Goal: Task Accomplishment & Management: Complete application form

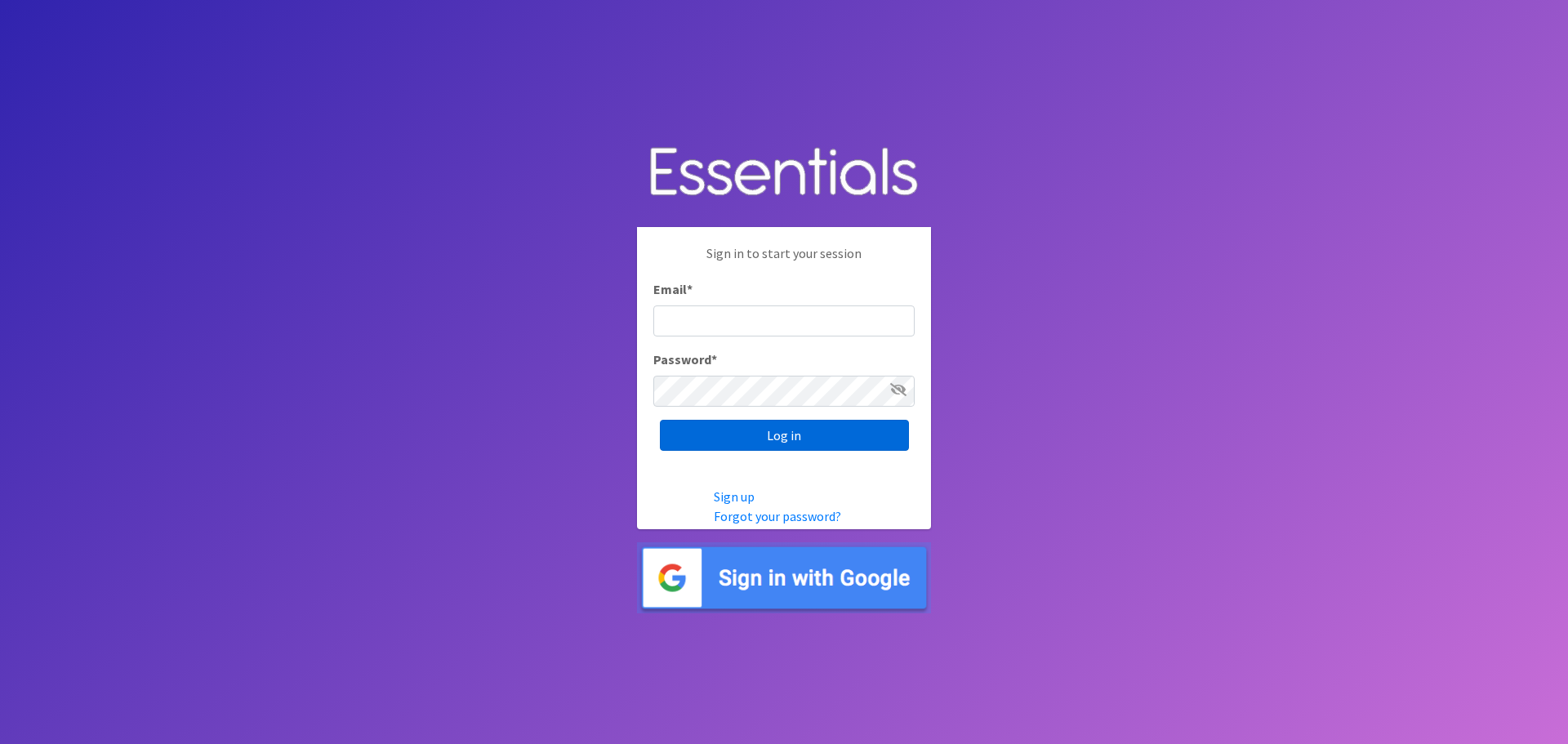
type input "[EMAIL_ADDRESS][DOMAIN_NAME]"
click at [789, 434] on input "Log in" at bounding box center [784, 435] width 249 height 31
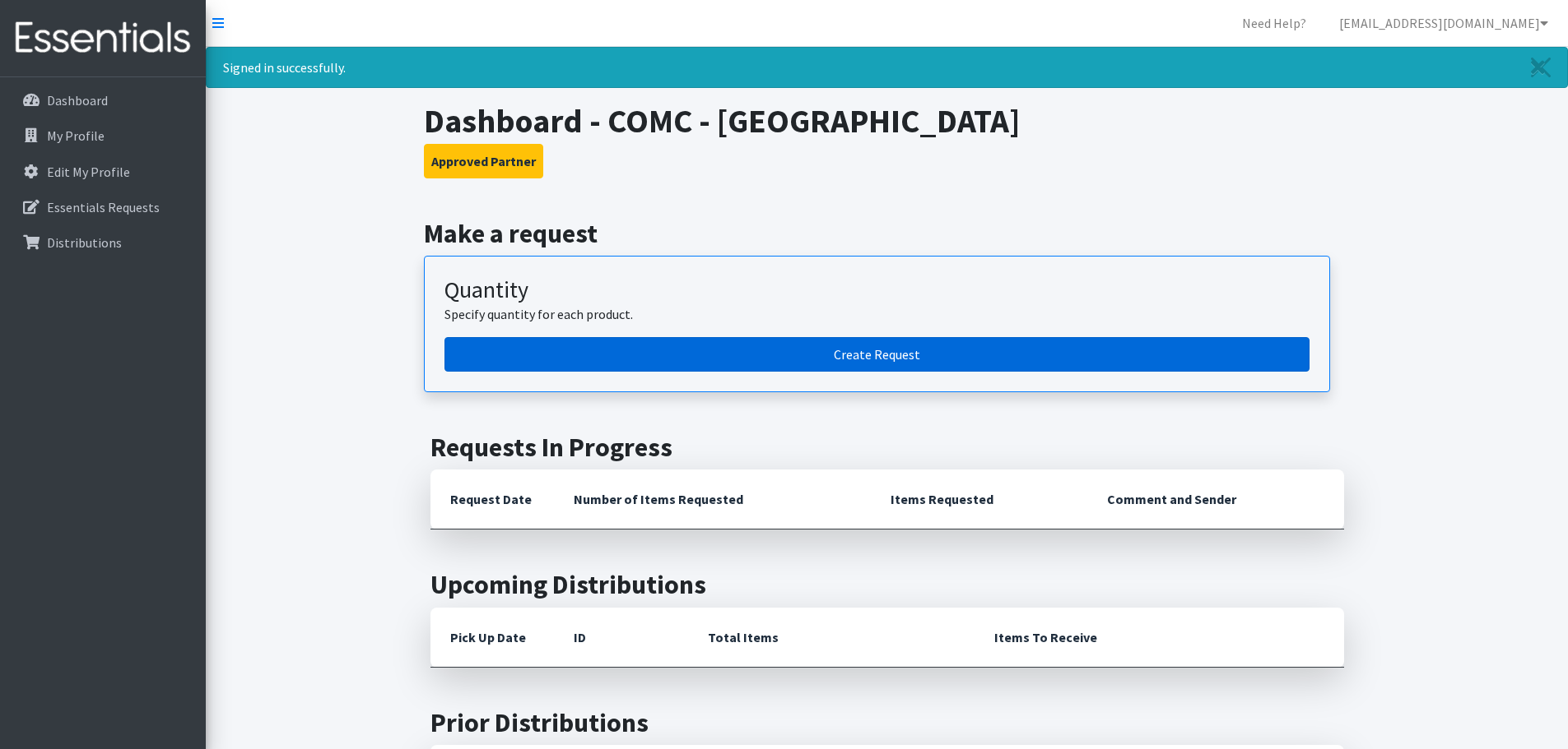
click at [866, 347] on link "Create Request" at bounding box center [877, 354] width 865 height 35
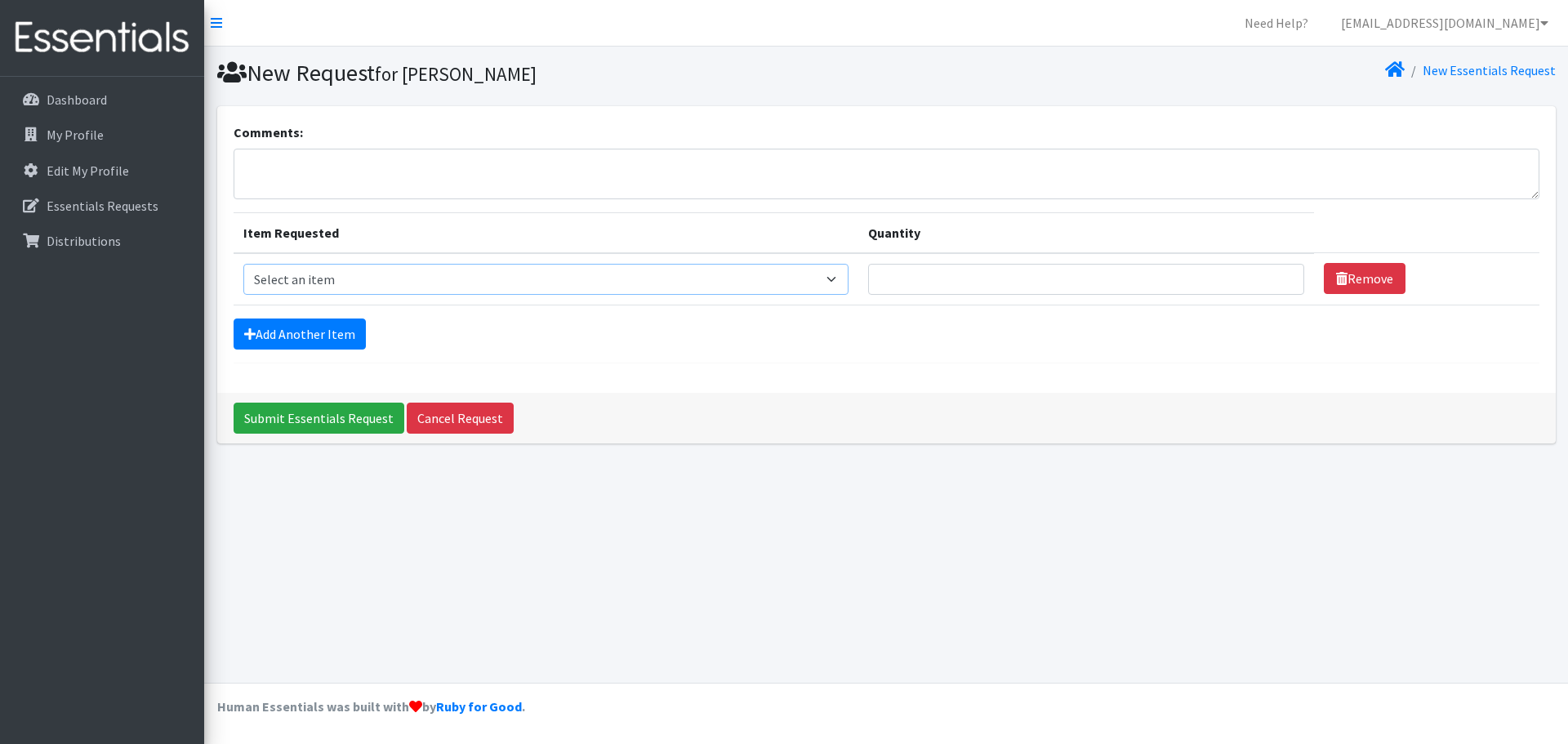
click at [844, 276] on select "Select an item Kids (Newborn) Kids (Size 1) Kids (Size 2) Kids (Size 3) Kids (S…" at bounding box center [546, 279] width 605 height 31
select select "13708"
click at [244, 264] on select "Select an item Kids (Newborn) Kids (Size 1) Kids (Size 2) Kids (Size 3) Kids (S…" at bounding box center [546, 279] width 605 height 31
click at [944, 276] on input "Quantity" at bounding box center [1086, 279] width 436 height 31
type input "800"
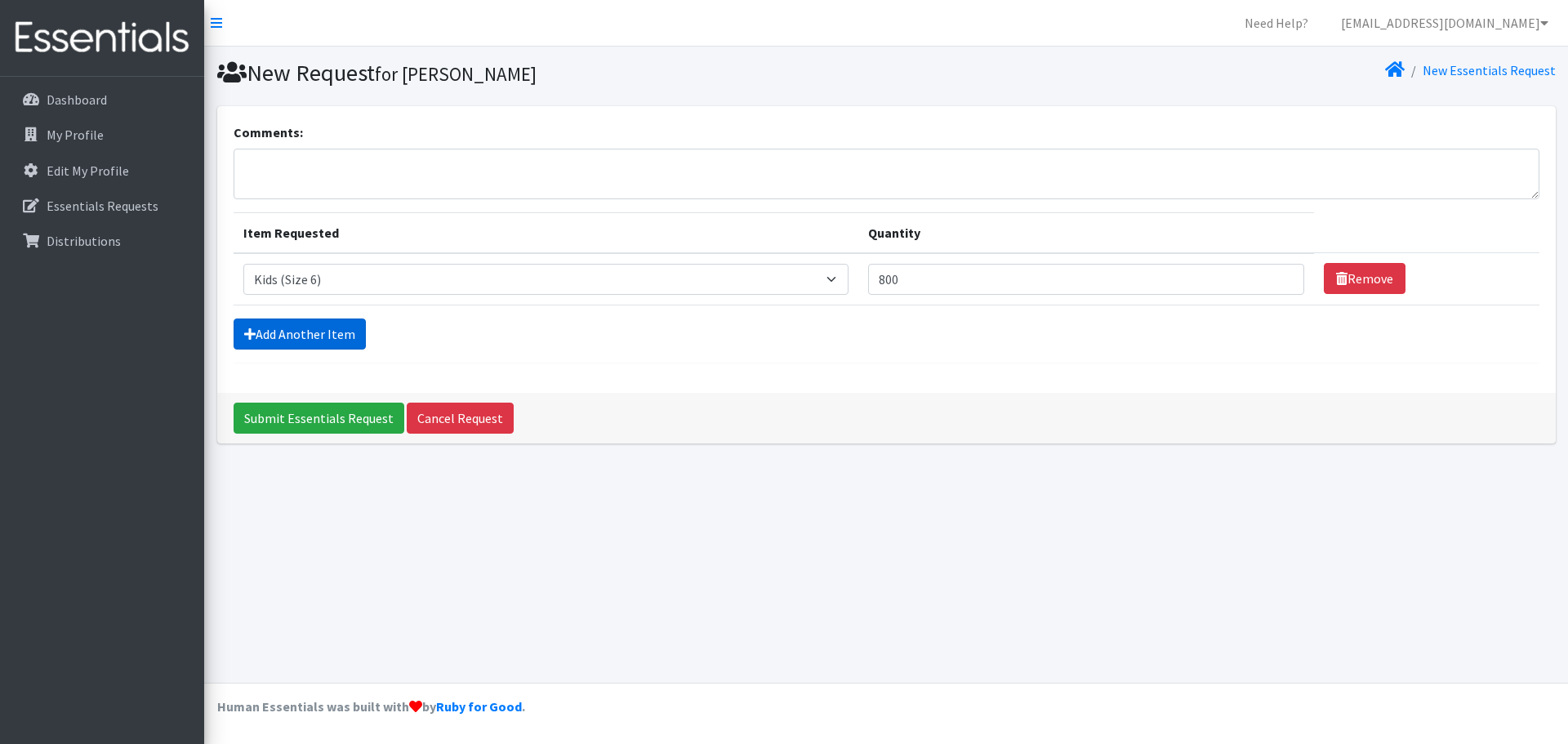
click at [318, 340] on link "Add Another Item" at bounding box center [299, 334] width 133 height 31
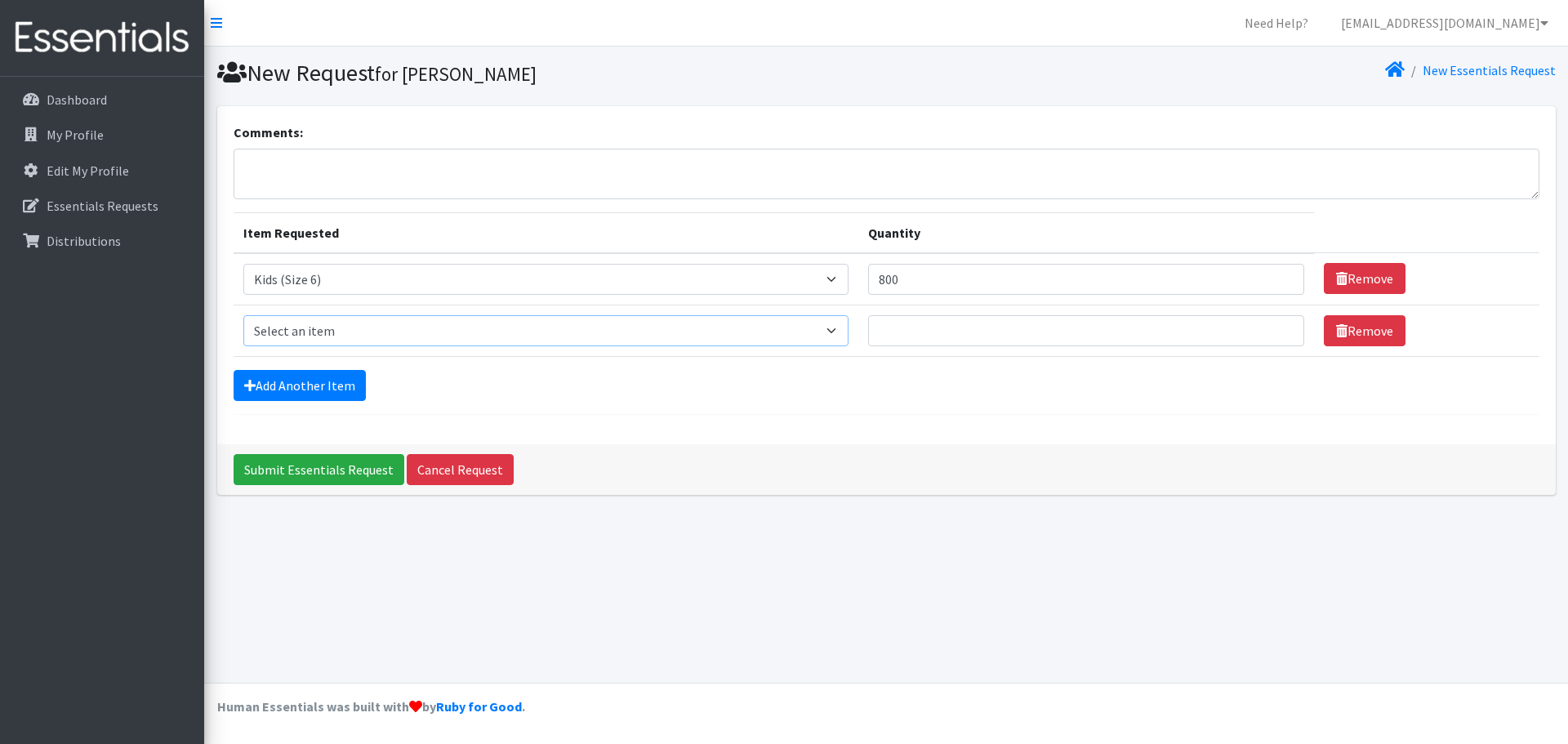
click at [846, 328] on select "Select an item Kids (Newborn) Kids (Size 1) Kids (Size 2) Kids (Size 3) Kids (S…" at bounding box center [546, 331] width 605 height 31
select select "13726"
click at [244, 316] on select "Select an item Kids (Newborn) Kids (Size 1) Kids (Size 2) Kids (Size 3) Kids (S…" at bounding box center [546, 331] width 605 height 31
click at [955, 330] on input "Quantity" at bounding box center [1086, 331] width 436 height 31
type input "300"
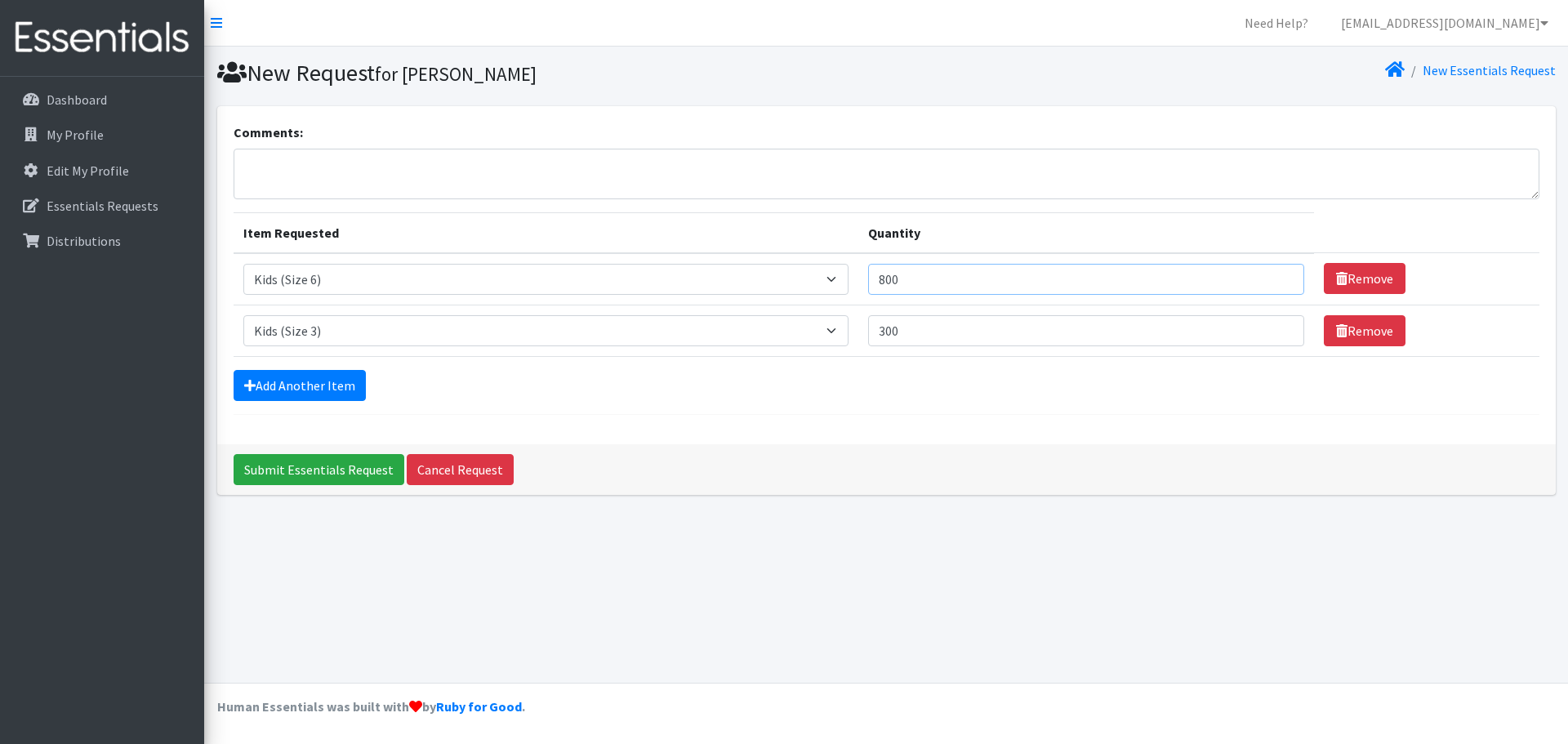
drag, startPoint x: 939, startPoint y: 281, endPoint x: 869, endPoint y: 276, distance: 70.2
click at [869, 276] on tr "Item Requested Select an item Kids (Newborn) Kids (Size 1) Kids (Size 2) Kids (…" at bounding box center [886, 279] width 1306 height 52
type input "400"
drag, startPoint x: 931, startPoint y: 330, endPoint x: 877, endPoint y: 331, distance: 54.0
click at [877, 331] on td "Quantity 300" at bounding box center [1086, 330] width 456 height 51
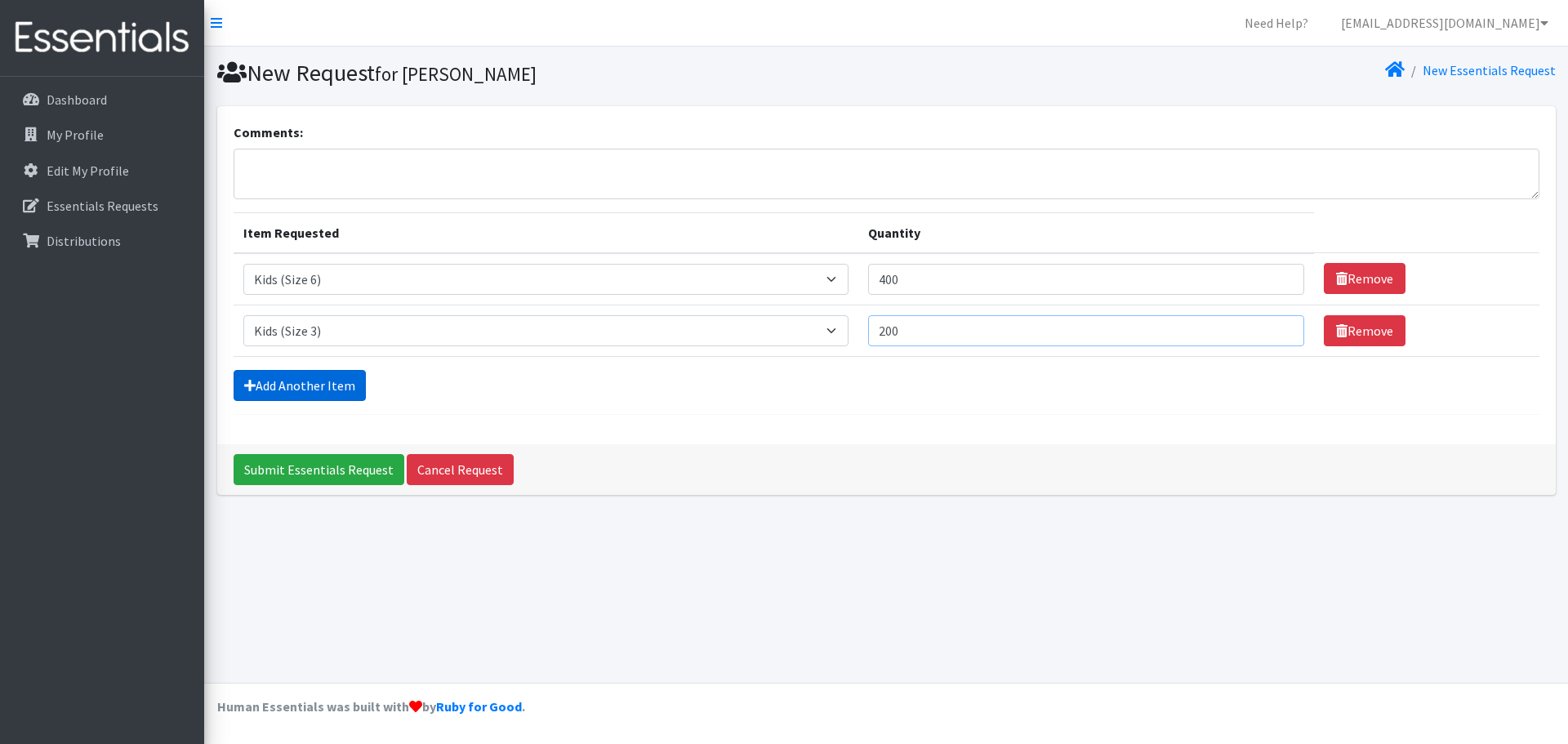
type input "200"
click at [311, 388] on link "Add Another Item" at bounding box center [299, 386] width 133 height 31
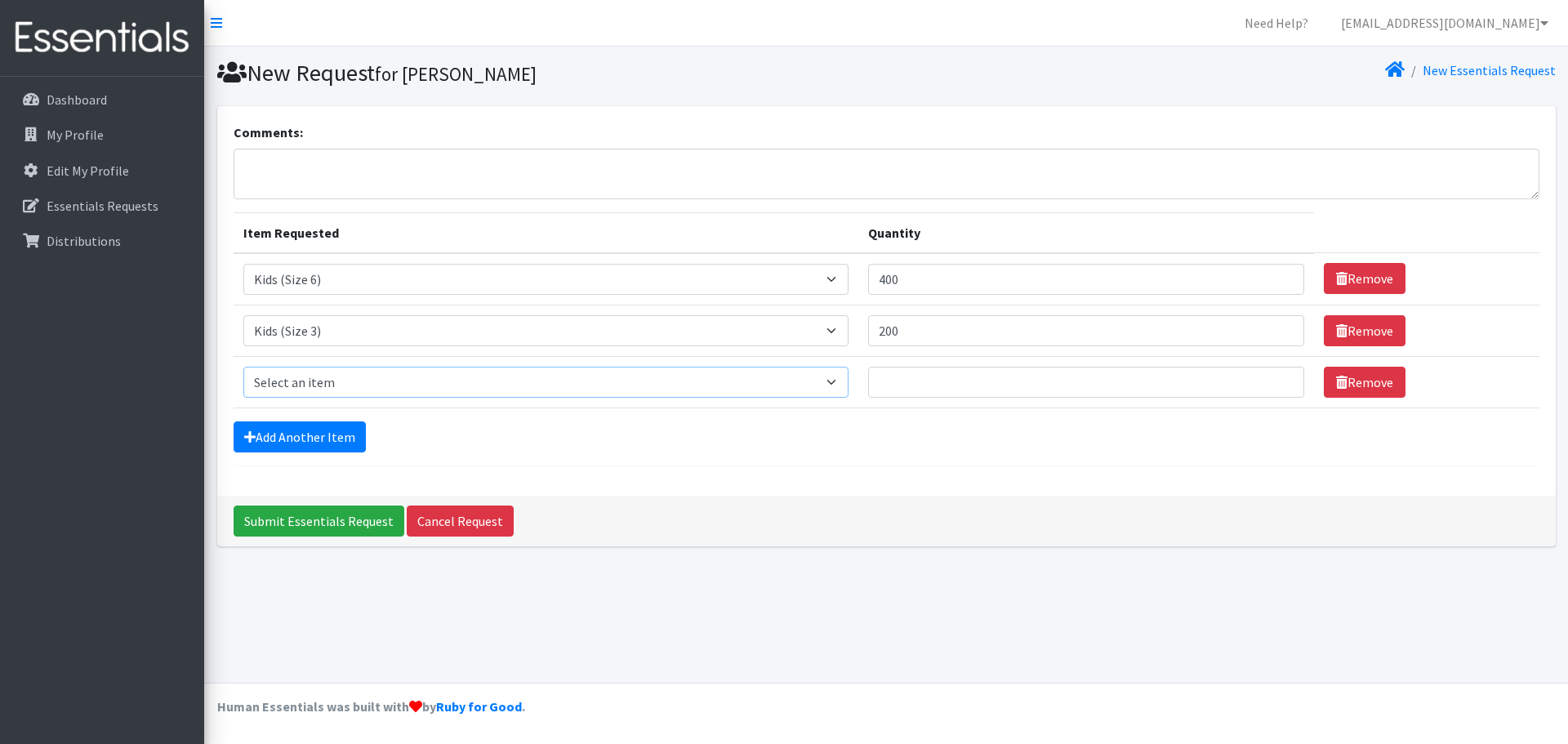
click at [846, 379] on select "Select an item Kids (Newborn) Kids (Size 1) Kids (Size 2) Kids (Size 3) Kids (S…" at bounding box center [546, 382] width 605 height 31
select select "13701"
click at [244, 367] on select "Select an item Kids (Newborn) Kids (Size 1) Kids (Size 2) Kids (Size 3) Kids (S…" at bounding box center [546, 382] width 605 height 31
click at [929, 384] on input "Quantity" at bounding box center [1086, 382] width 436 height 31
click at [311, 433] on link "Add Another Item" at bounding box center [299, 437] width 133 height 31
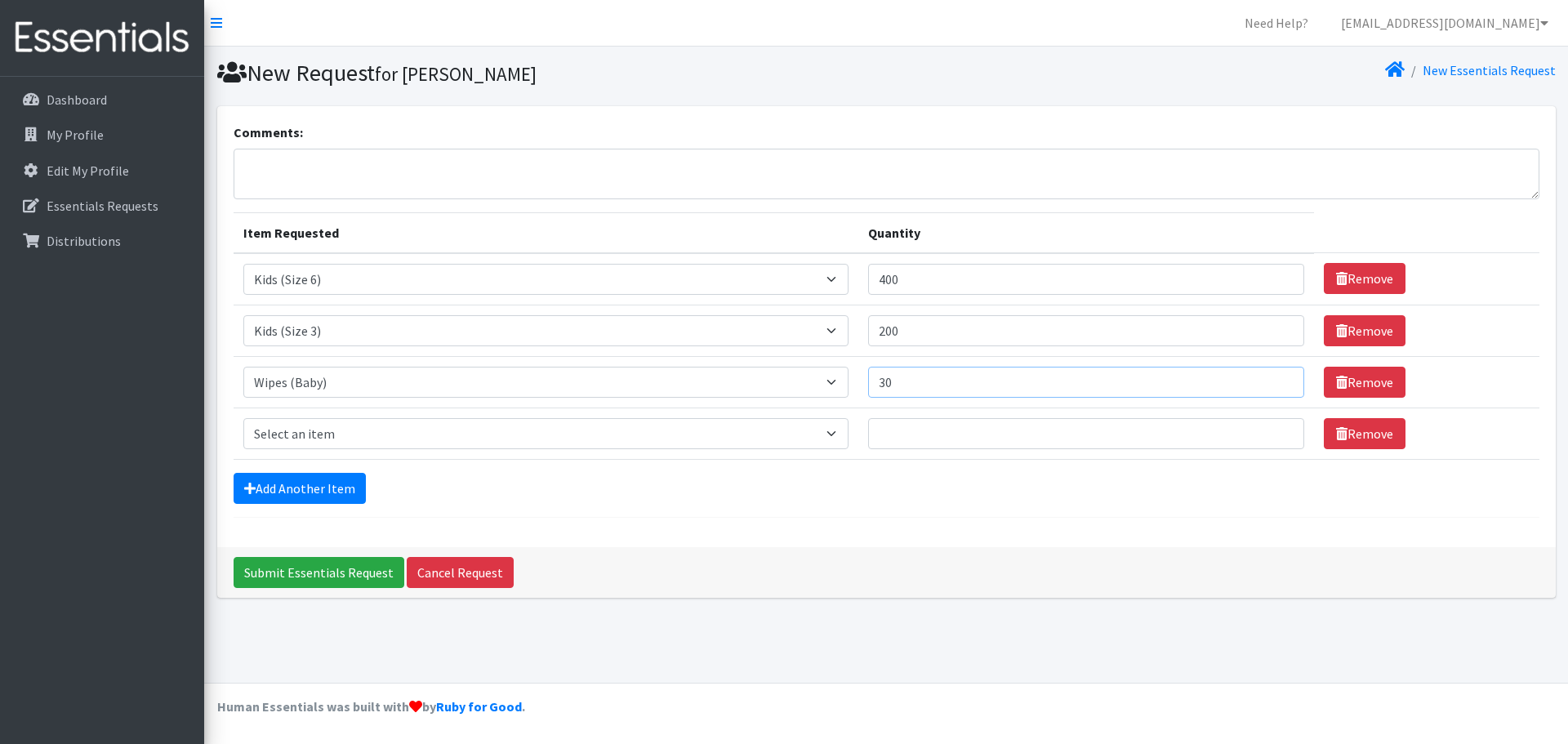
drag, startPoint x: 916, startPoint y: 376, endPoint x: 885, endPoint y: 380, distance: 31.3
click at [885, 380] on input "30" at bounding box center [1086, 382] width 436 height 31
type input "36"
click at [849, 430] on select "Select an item Kids (Newborn) Kids (Size 1) Kids (Size 2) Kids (Size 3) Kids (S…" at bounding box center [546, 434] width 605 height 31
select select "13728"
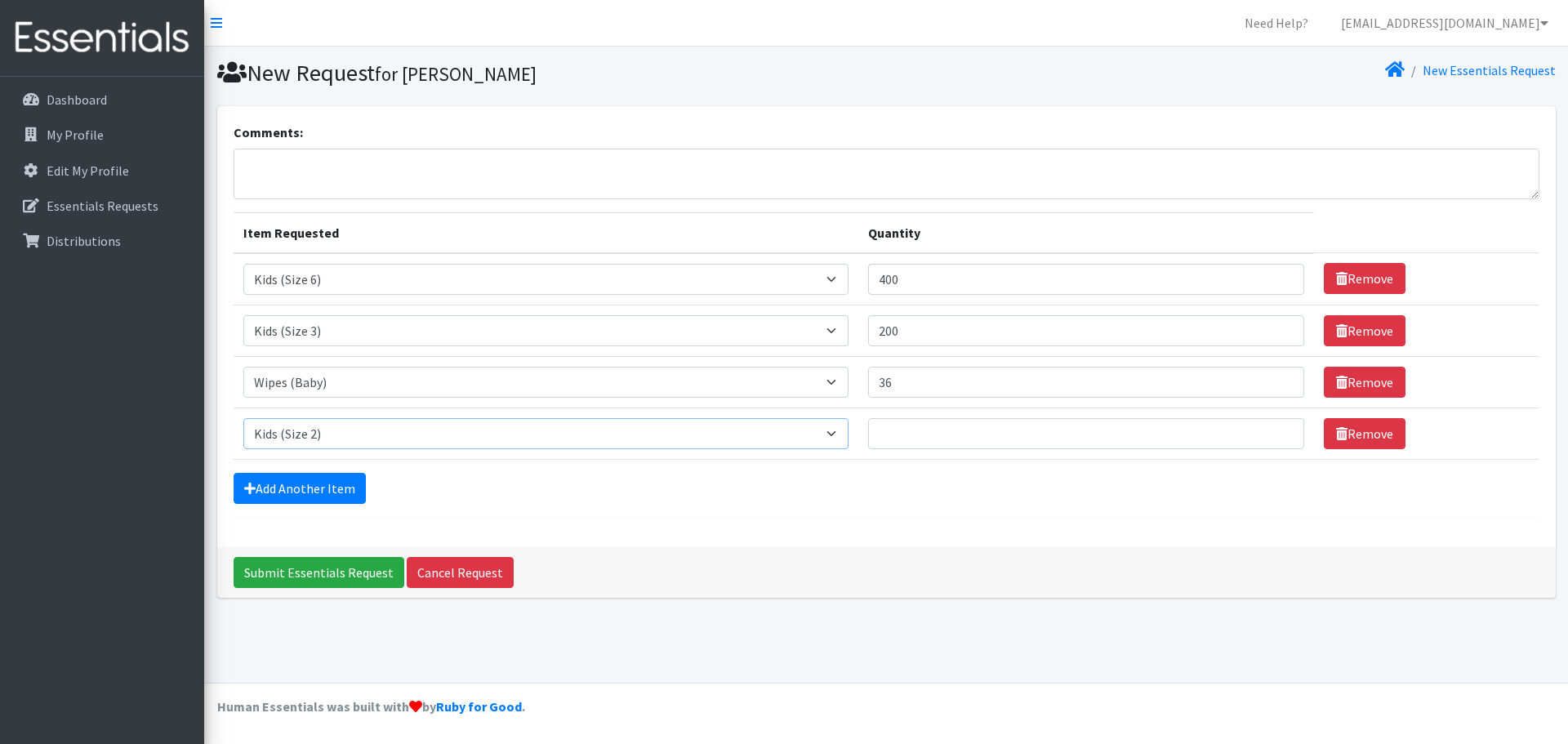
click at [244, 418] on select "Select an item Kids (Newborn) Kids (Size 1) Kids (Size 2) Kids (Size 3) Kids (S…" at bounding box center [546, 434] width 605 height 31
click at [953, 439] on input "Quantity" at bounding box center [1086, 434] width 436 height 31
type input "200"
click at [844, 431] on select "Select an item Kids (Newborn) Kids (Size 1) Kids (Size 2) Kids (Size 3) Kids (S…" at bounding box center [546, 434] width 605 height 31
select select "13725"
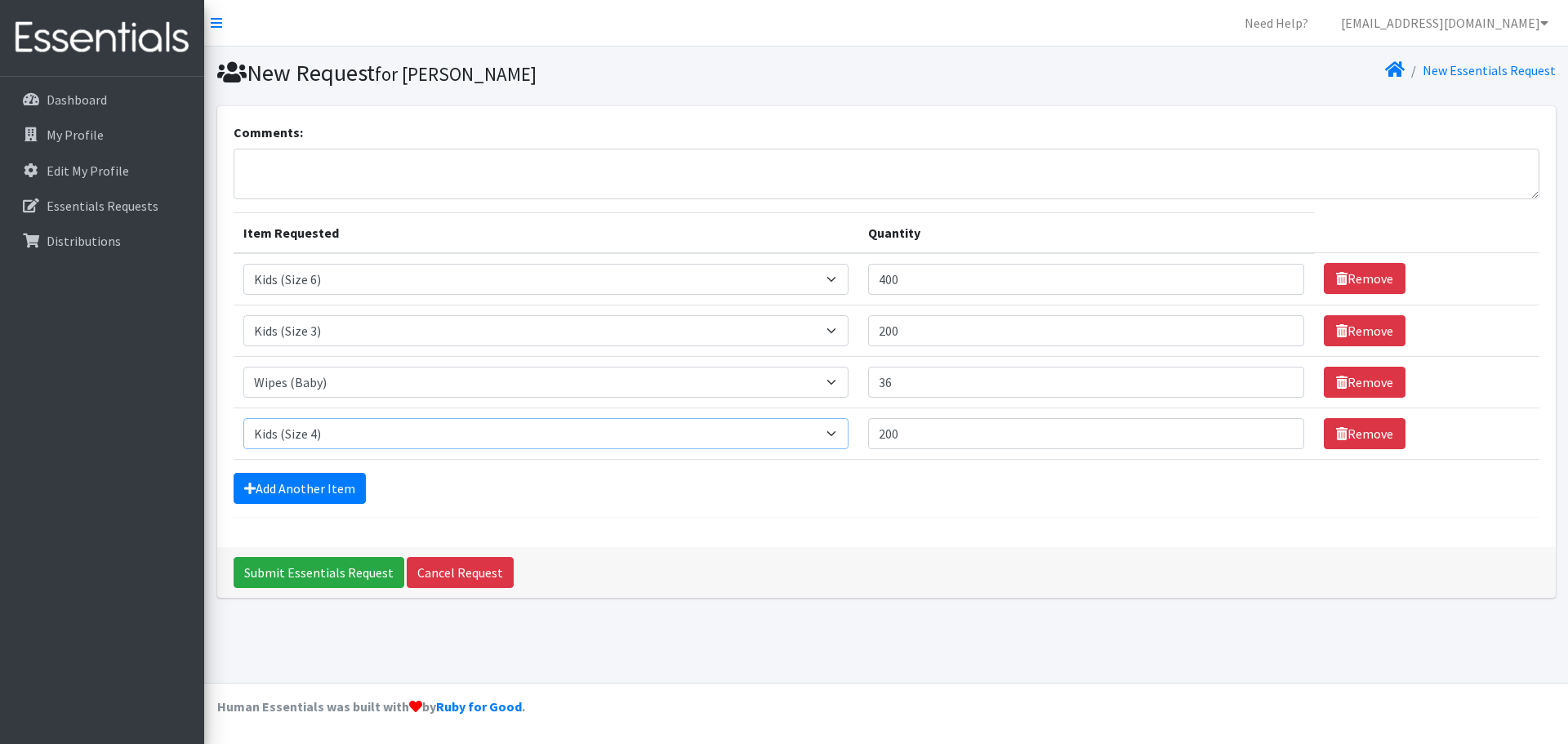
click at [244, 418] on select "Select an item Kids (Newborn) Kids (Size 1) Kids (Size 2) Kids (Size 3) Kids (S…" at bounding box center [546, 434] width 605 height 31
click at [332, 493] on link "Add Another Item" at bounding box center [299, 489] width 133 height 31
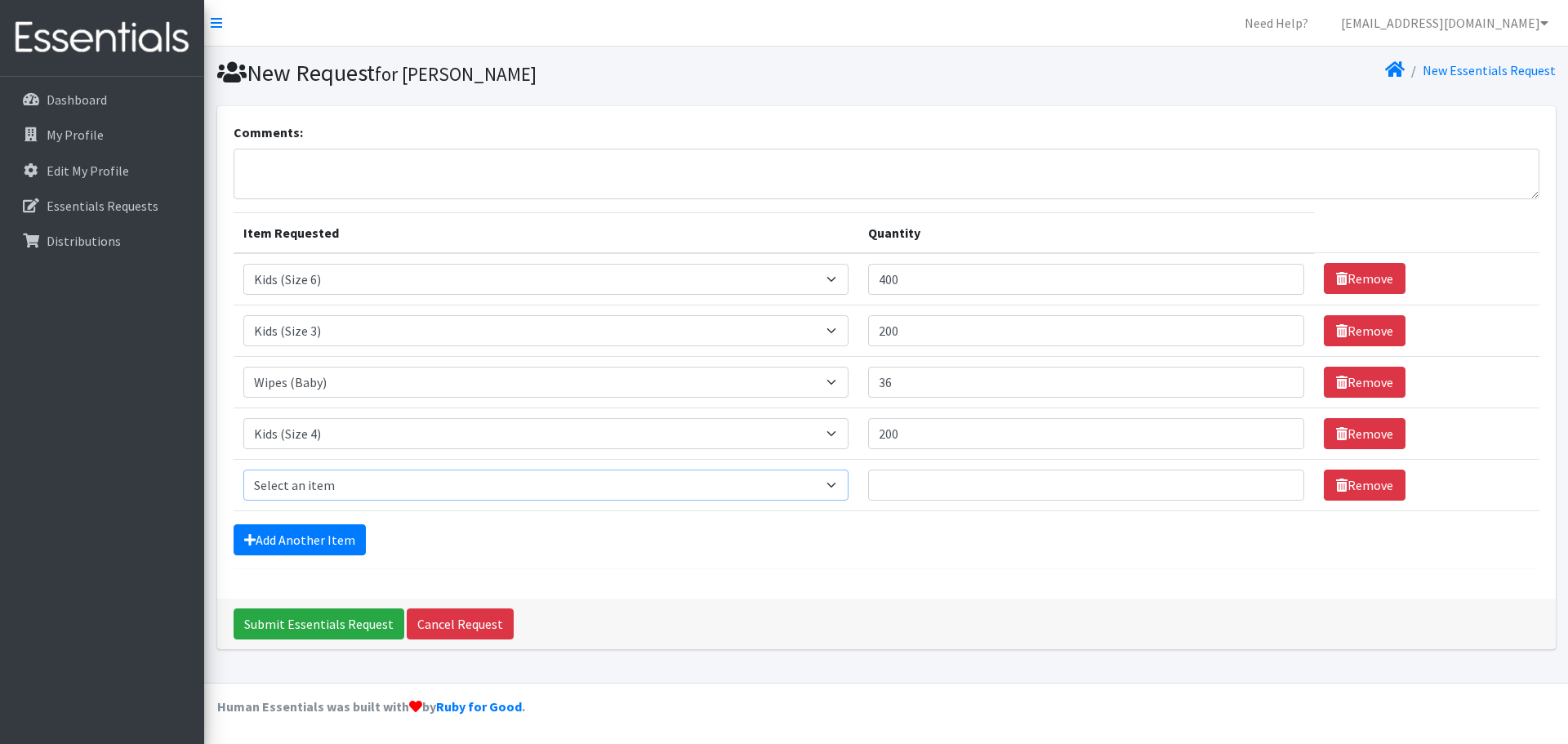
click at [849, 482] on select "Select an item Kids (Newborn) Kids (Size 1) Kids (Size 2) Kids (Size 3) Kids (S…" at bounding box center [546, 486] width 605 height 31
select select "13713"
click at [244, 470] on select "Select an item Kids (Newborn) Kids (Size 1) Kids (Size 2) Kids (Size 3) Kids (S…" at bounding box center [546, 486] width 605 height 31
click at [911, 481] on input "Quantity" at bounding box center [1086, 486] width 436 height 31
type input "200"
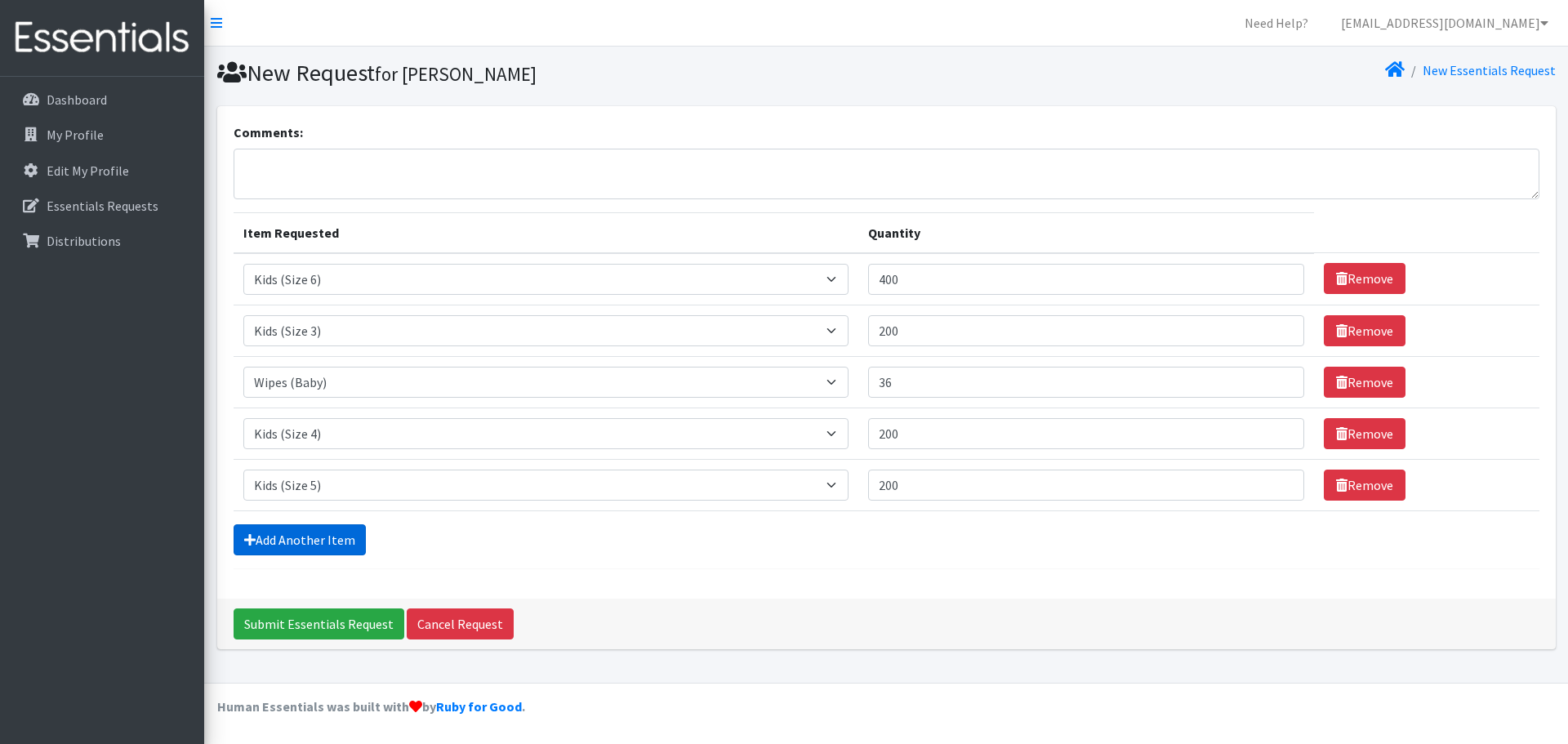
click at [325, 538] on link "Add Another Item" at bounding box center [299, 540] width 133 height 31
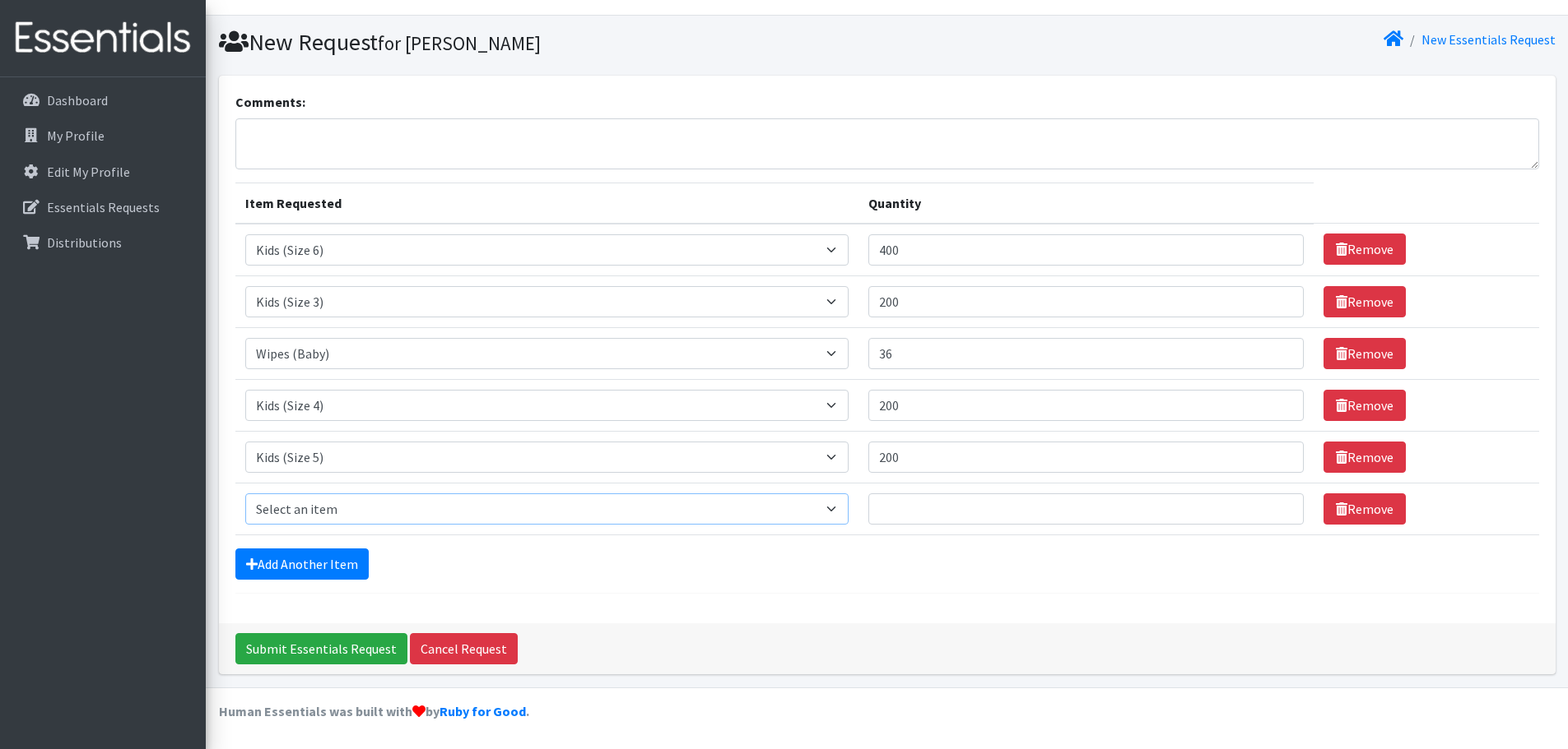
click at [847, 509] on select "Select an item Kids (Newborn) Kids (Size 1) Kids (Size 2) Kids (Size 3) Kids (S…" at bounding box center [548, 509] width 604 height 31
select select "14443"
click at [245, 493] on select "Select an item Kids (Newborn) Kids (Size 1) Kids (Size 2) Kids (Size 3) Kids (S…" at bounding box center [548, 509] width 604 height 31
click at [946, 508] on input "Quantity" at bounding box center [1086, 509] width 435 height 31
type input "8"
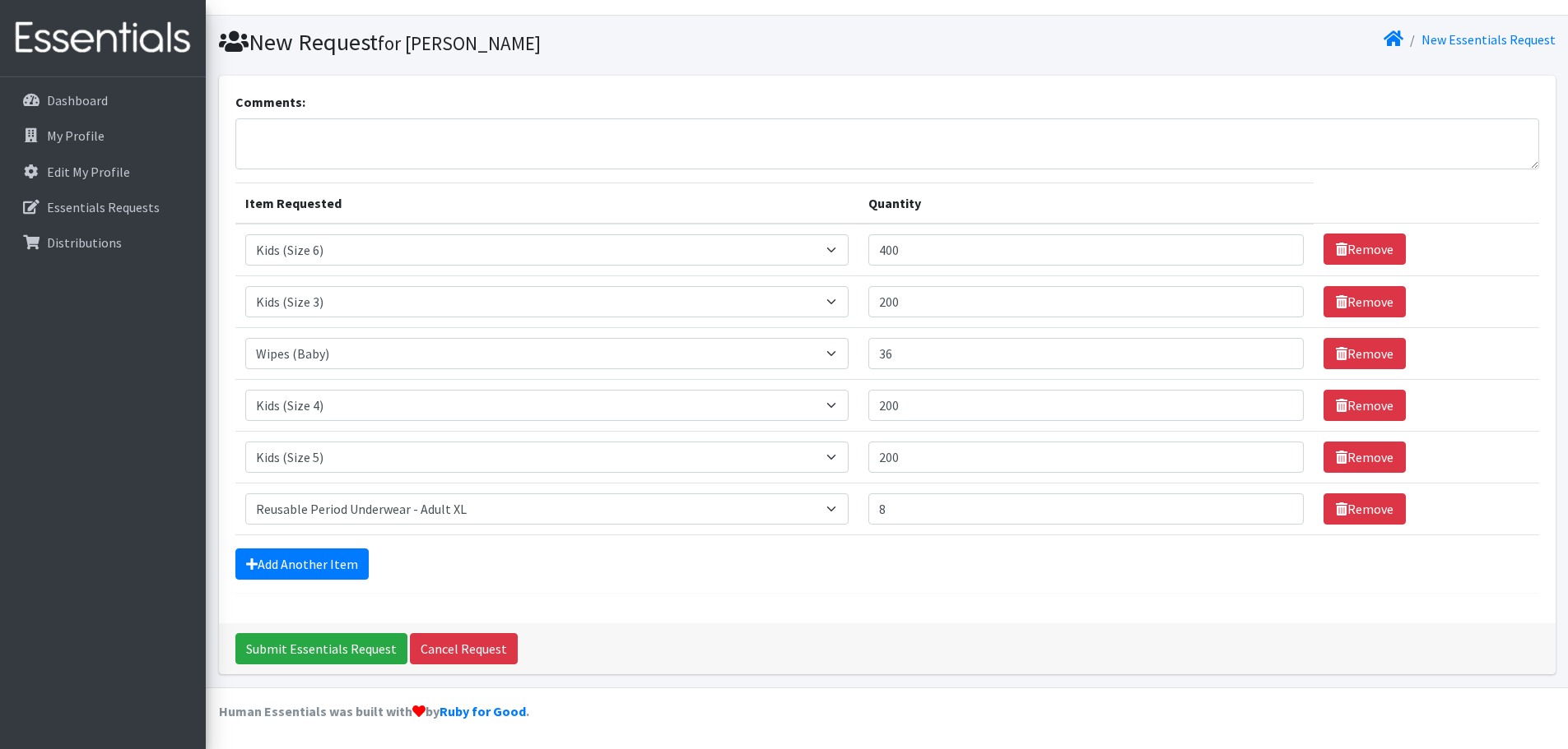
click at [625, 580] on form "Comments: Item Requested Quantity Item Requested Select an item Kids (Newborn) …" at bounding box center [887, 343] width 1303 height 502
click at [292, 567] on link "Add Another Item" at bounding box center [301, 564] width 134 height 31
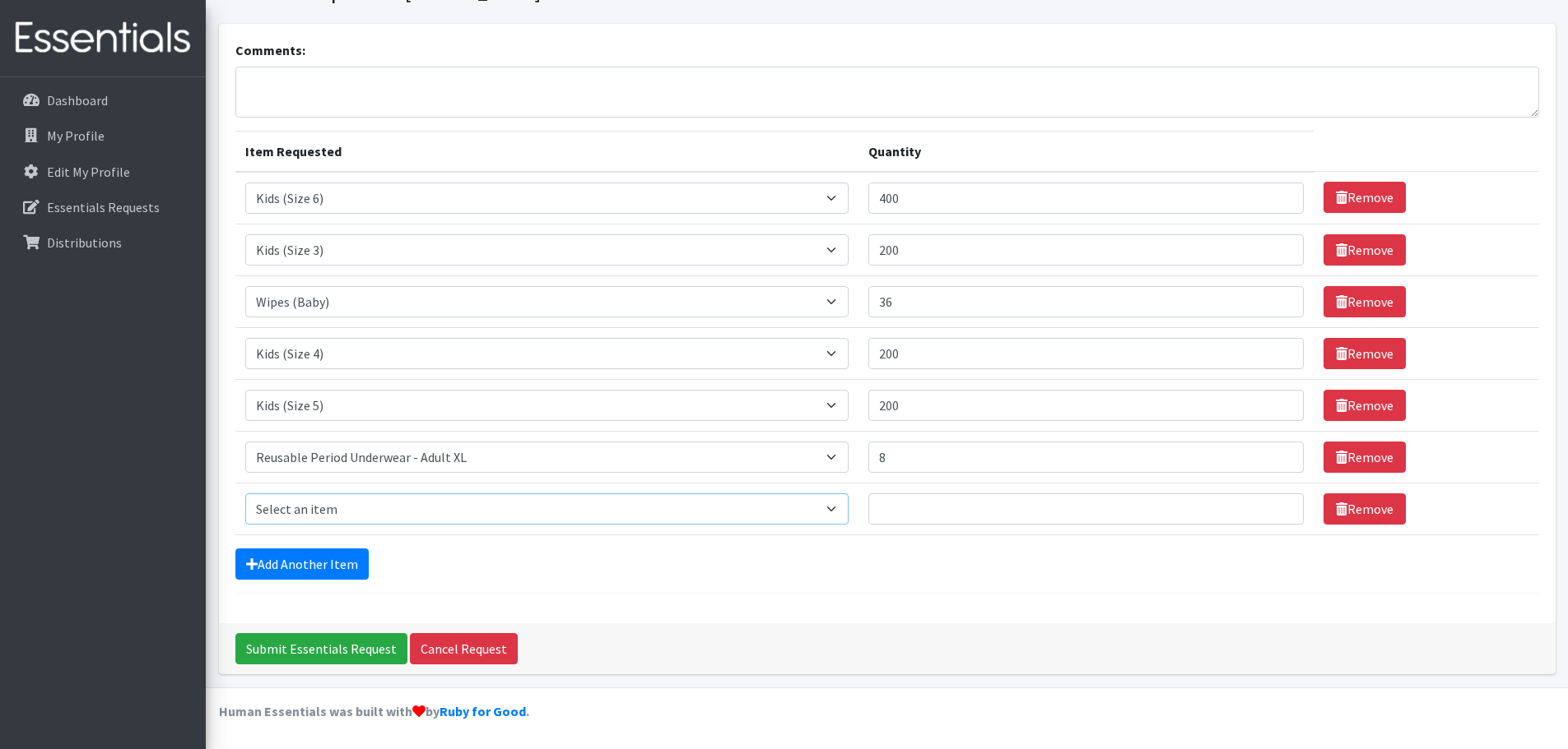
click at [845, 505] on select "Select an item Kids (Newborn) Kids (Size 1) Kids (Size 2) Kids (Size 3) Kids (S…" at bounding box center [548, 509] width 604 height 31
click at [742, 581] on form "Comments: Item Requested Quantity Item Requested Select an item Kids (Newborn) …" at bounding box center [887, 317] width 1303 height 553
click at [1371, 507] on link "Remove" at bounding box center [1364, 509] width 82 height 31
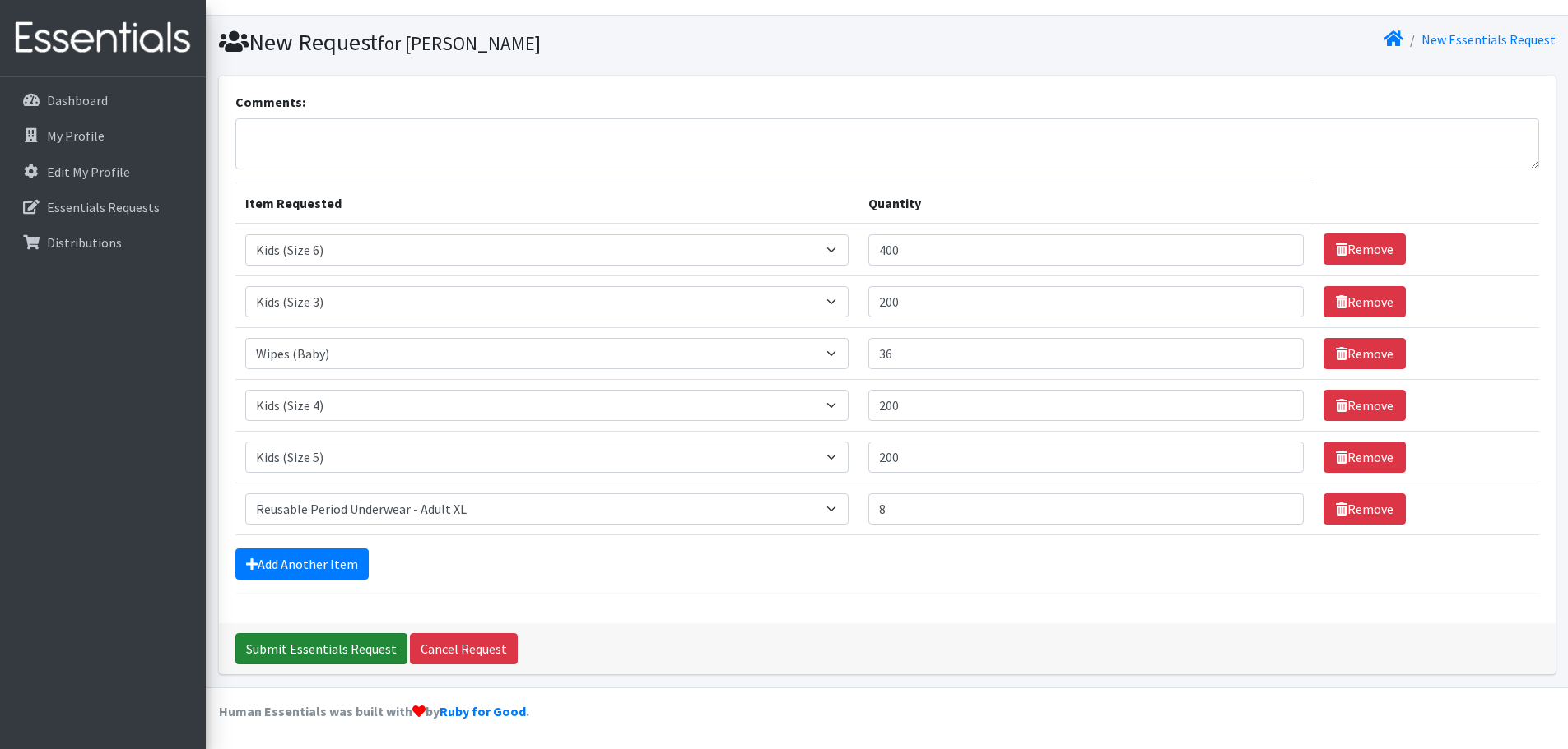
click at [312, 648] on input "Submit Essentials Request" at bounding box center [321, 649] width 172 height 31
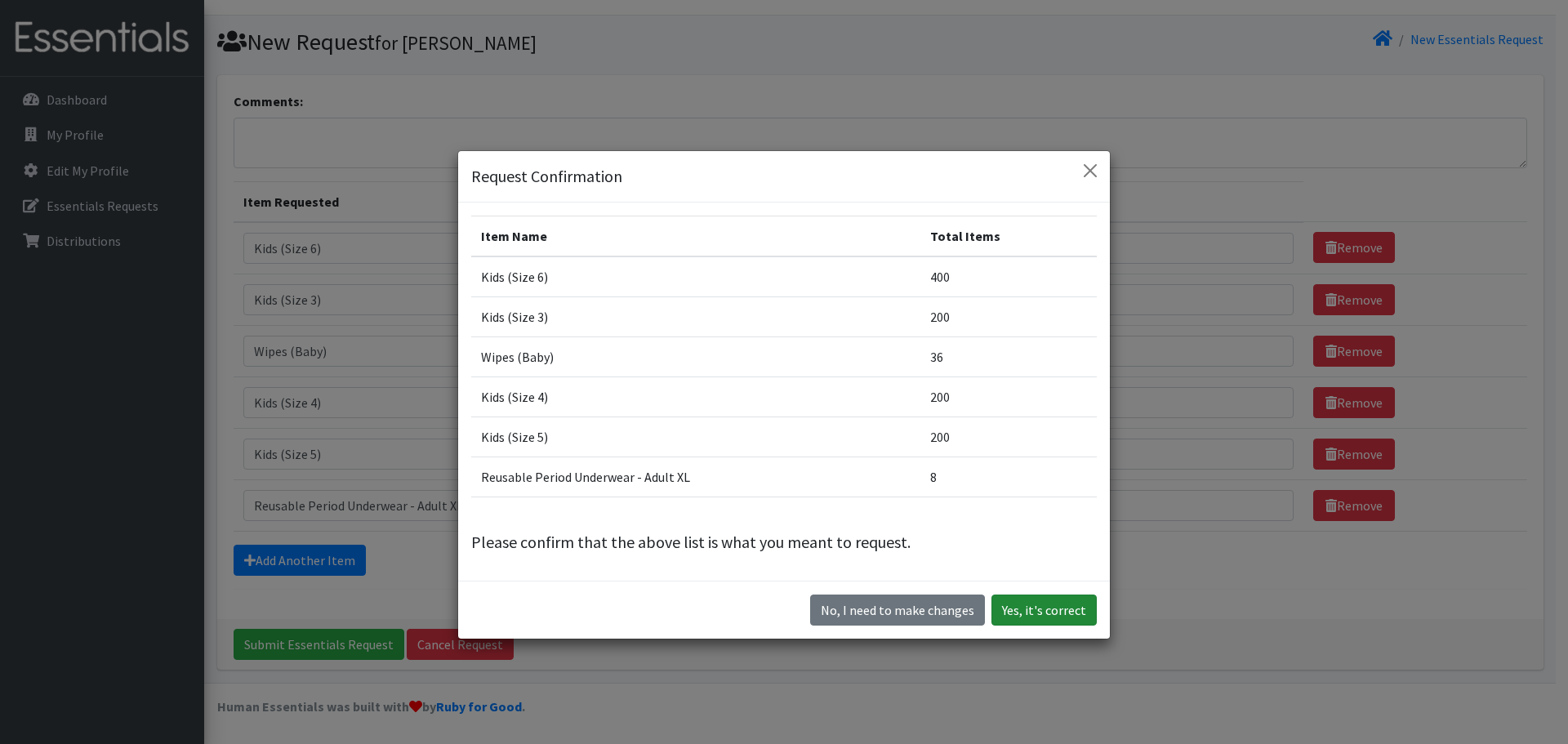
click at [1061, 608] on button "Yes, it's correct" at bounding box center [1044, 610] width 106 height 31
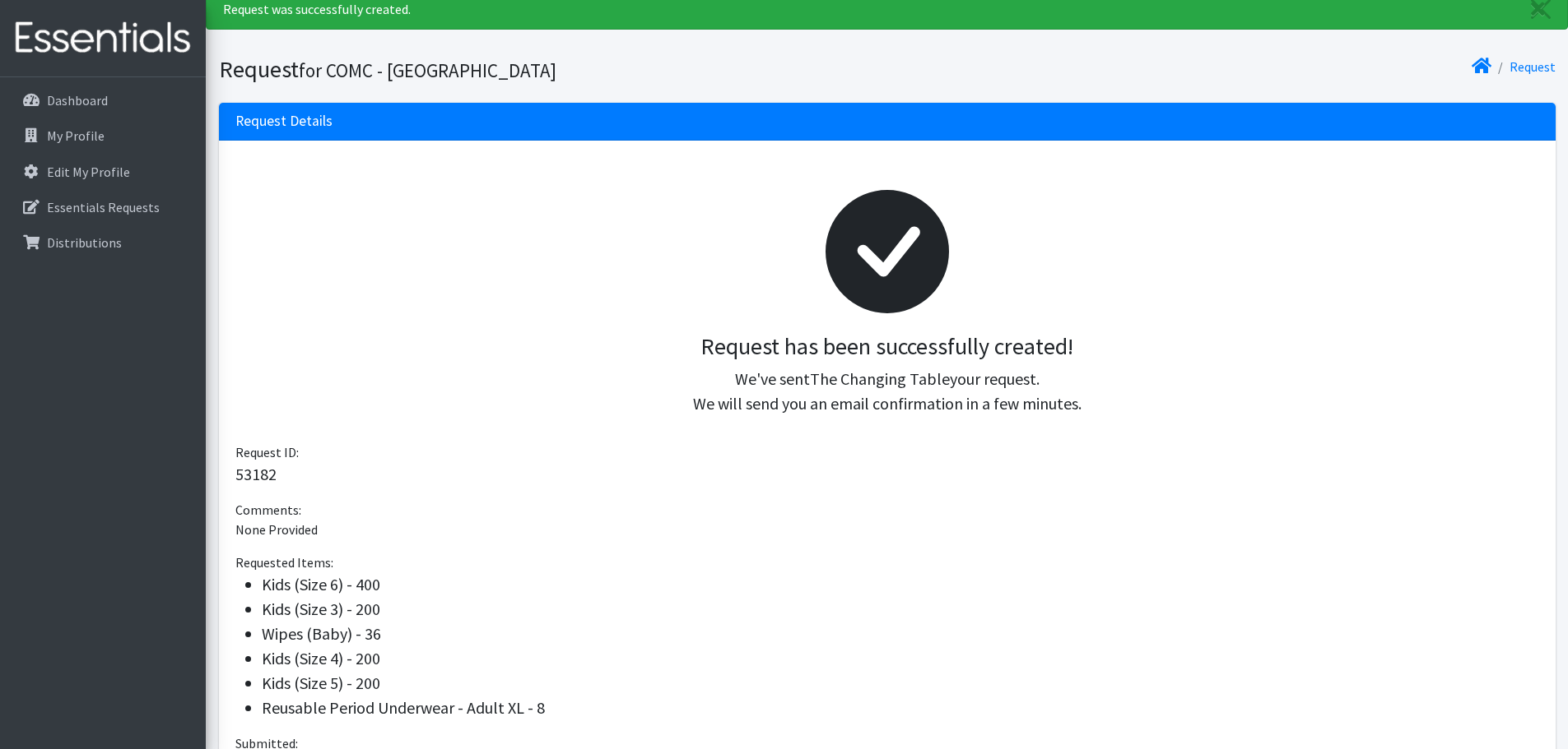
scroll to position [236, 0]
